Goal: Task Accomplishment & Management: Manage account settings

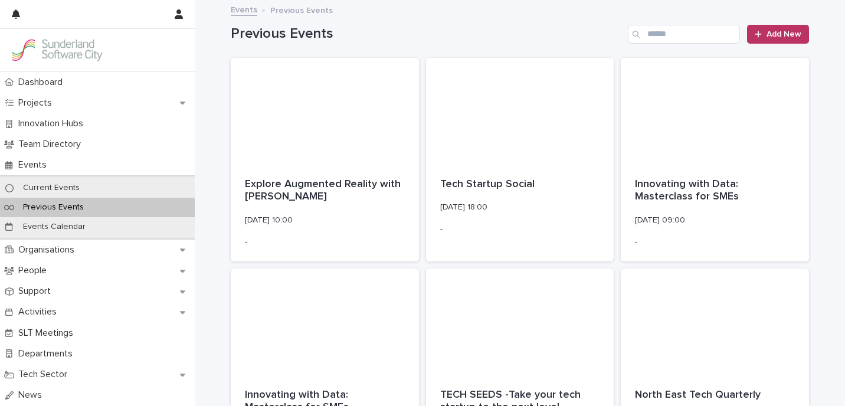
scroll to position [1043, 0]
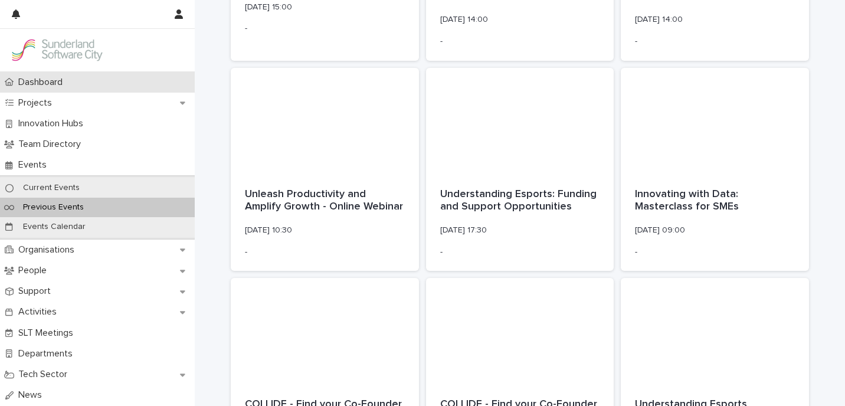
click at [61, 83] on p "Dashboard" at bounding box center [43, 82] width 58 height 11
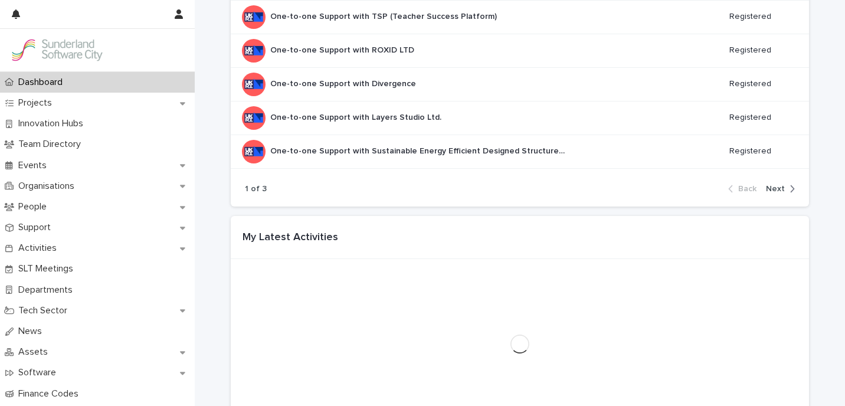
scroll to position [1107, 0]
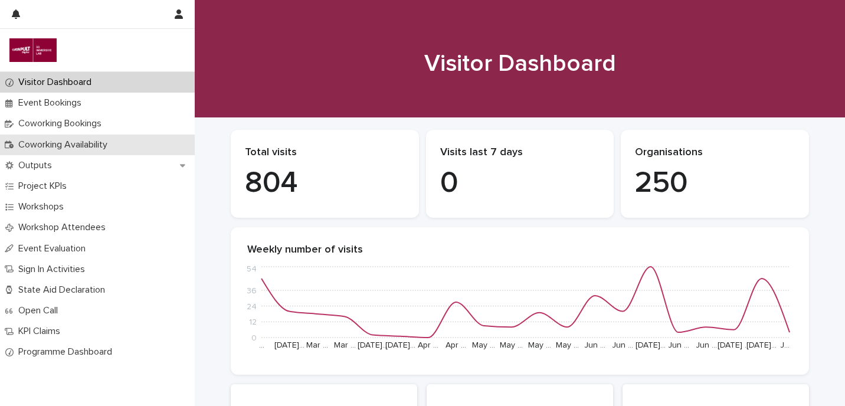
click at [89, 138] on div "Coworking Availability" at bounding box center [97, 145] width 195 height 21
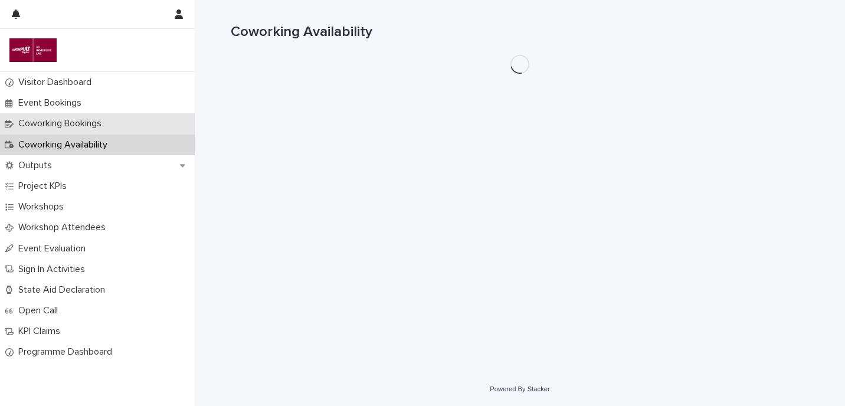
click at [94, 126] on p "Coworking Bookings" at bounding box center [62, 123] width 97 height 11
